Goal: Transaction & Acquisition: Book appointment/travel/reservation

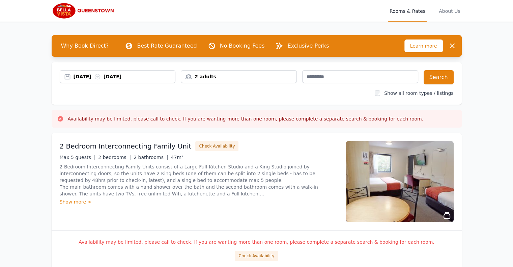
click at [81, 78] on div "[DATE] [DATE]" at bounding box center [125, 76] width 102 height 7
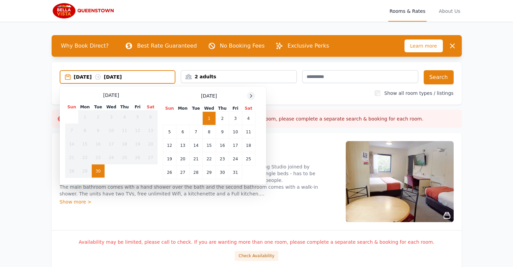
click at [252, 93] on icon at bounding box center [250, 95] width 5 height 5
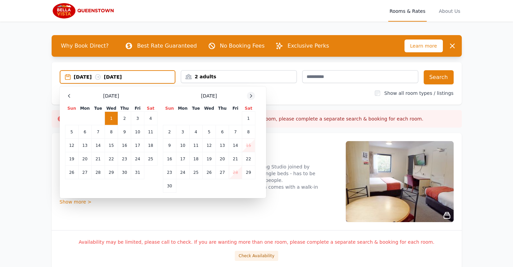
click at [252, 93] on icon at bounding box center [250, 95] width 5 height 5
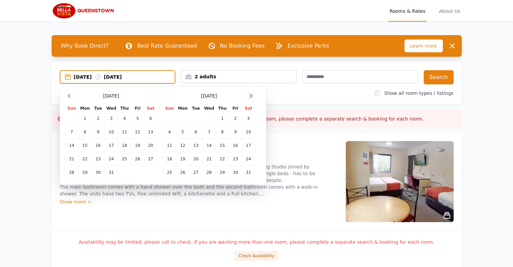
click at [252, 93] on icon at bounding box center [250, 95] width 5 height 5
click at [246, 133] on td "14" at bounding box center [248, 131] width 13 height 13
click at [183, 145] on td "16" at bounding box center [182, 145] width 13 height 13
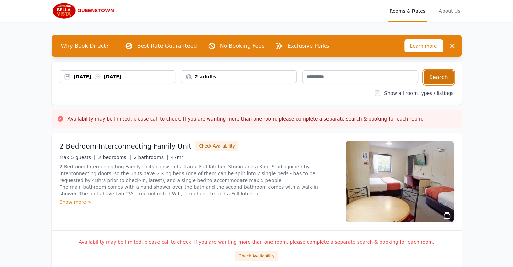
click at [447, 75] on button "Search" at bounding box center [439, 77] width 30 height 14
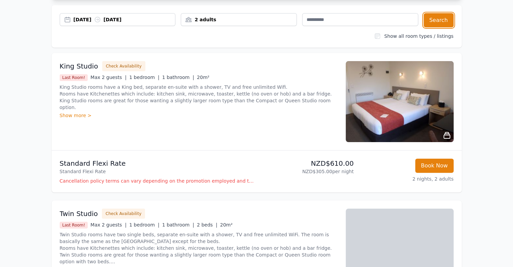
scroll to position [48, 0]
